Goal: Task Accomplishment & Management: Manage account settings

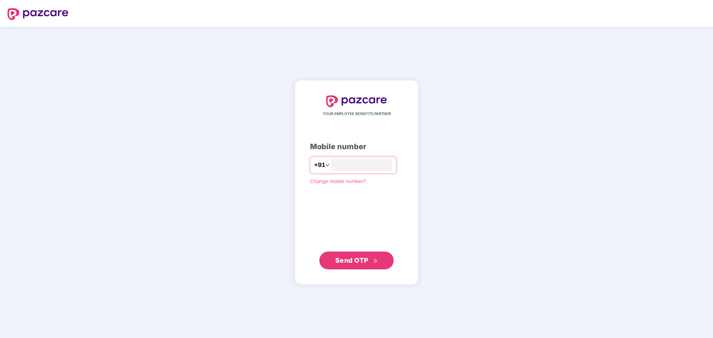
type input "**********"
click at [368, 259] on span "Send OTP" at bounding box center [351, 260] width 33 height 8
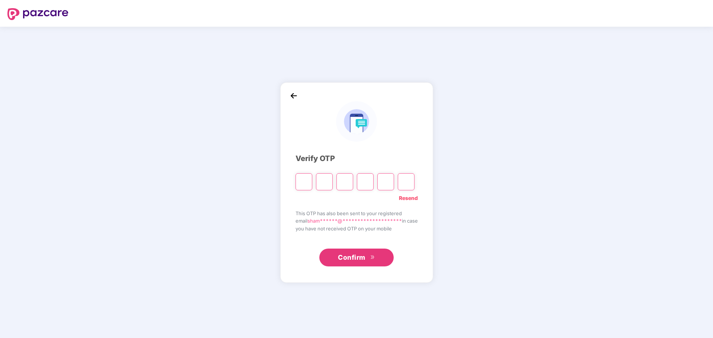
type input "*"
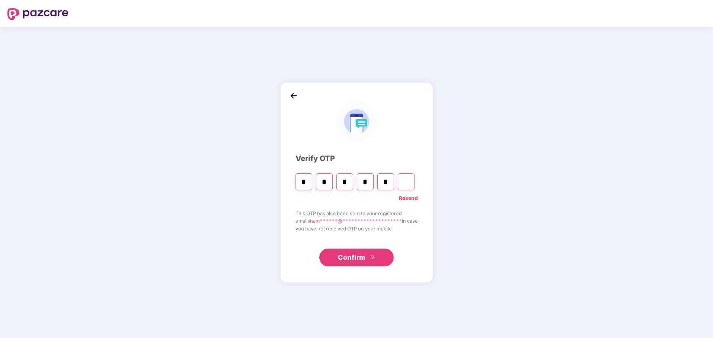
type input "*"
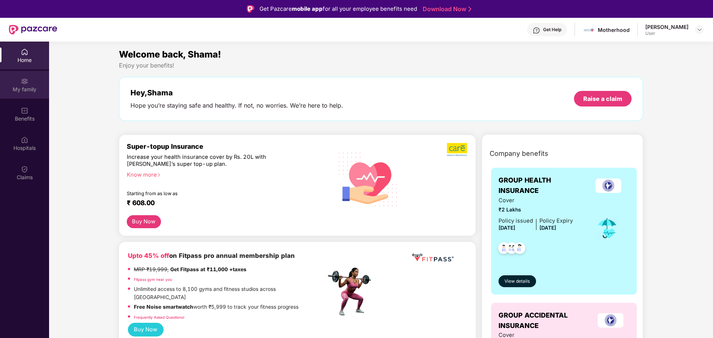
click at [24, 85] on img at bounding box center [24, 81] width 7 height 7
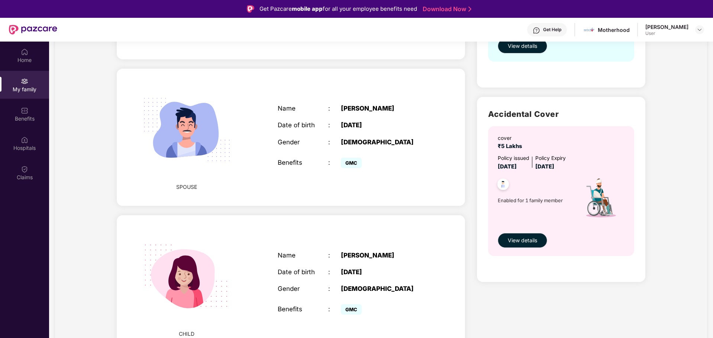
scroll to position [195, 0]
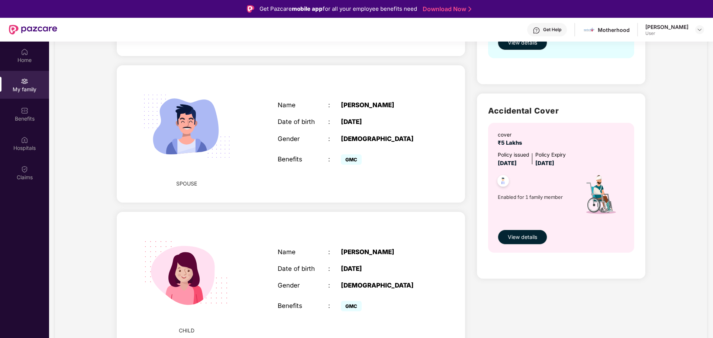
drag, startPoint x: 0, startPoint y: 108, endPoint x: 8, endPoint y: 356, distance: 247.6
